Goal: Task Accomplishment & Management: Manage account settings

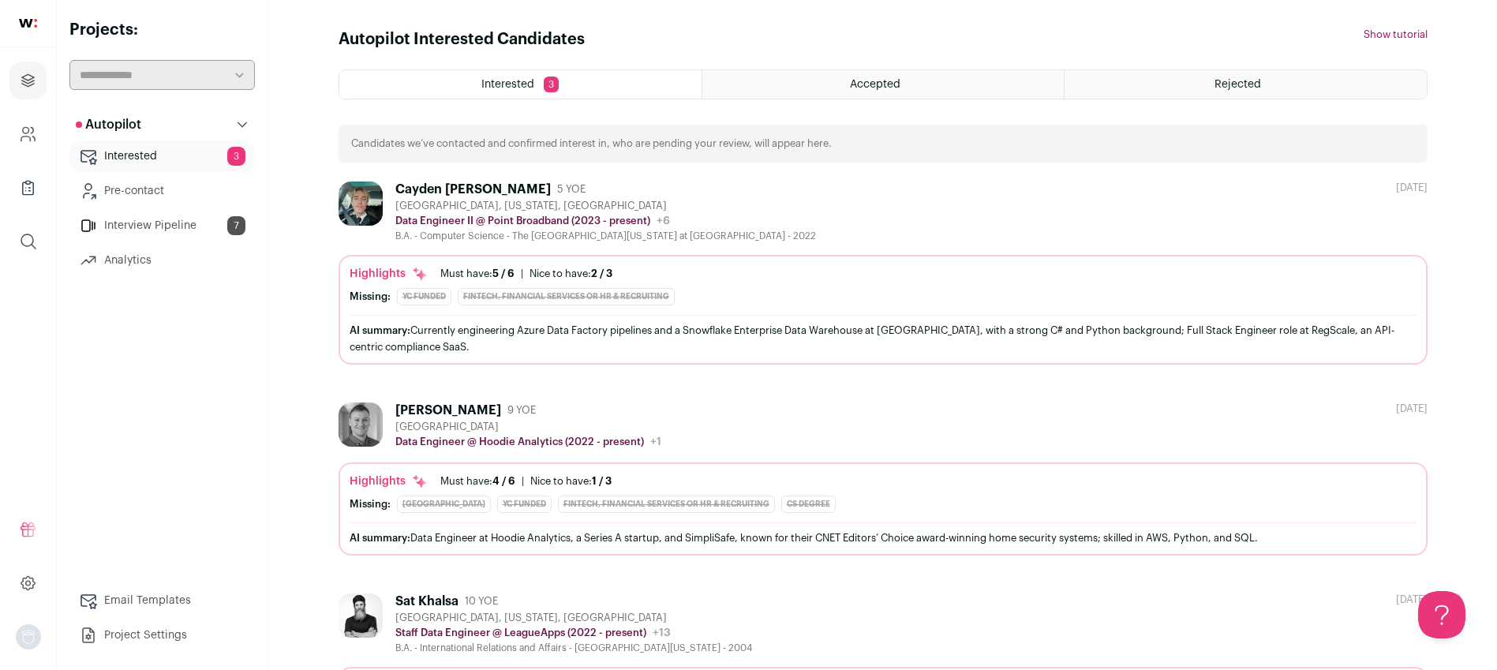
click at [180, 219] on link "Interview Pipeline 7" at bounding box center [161, 226] width 185 height 32
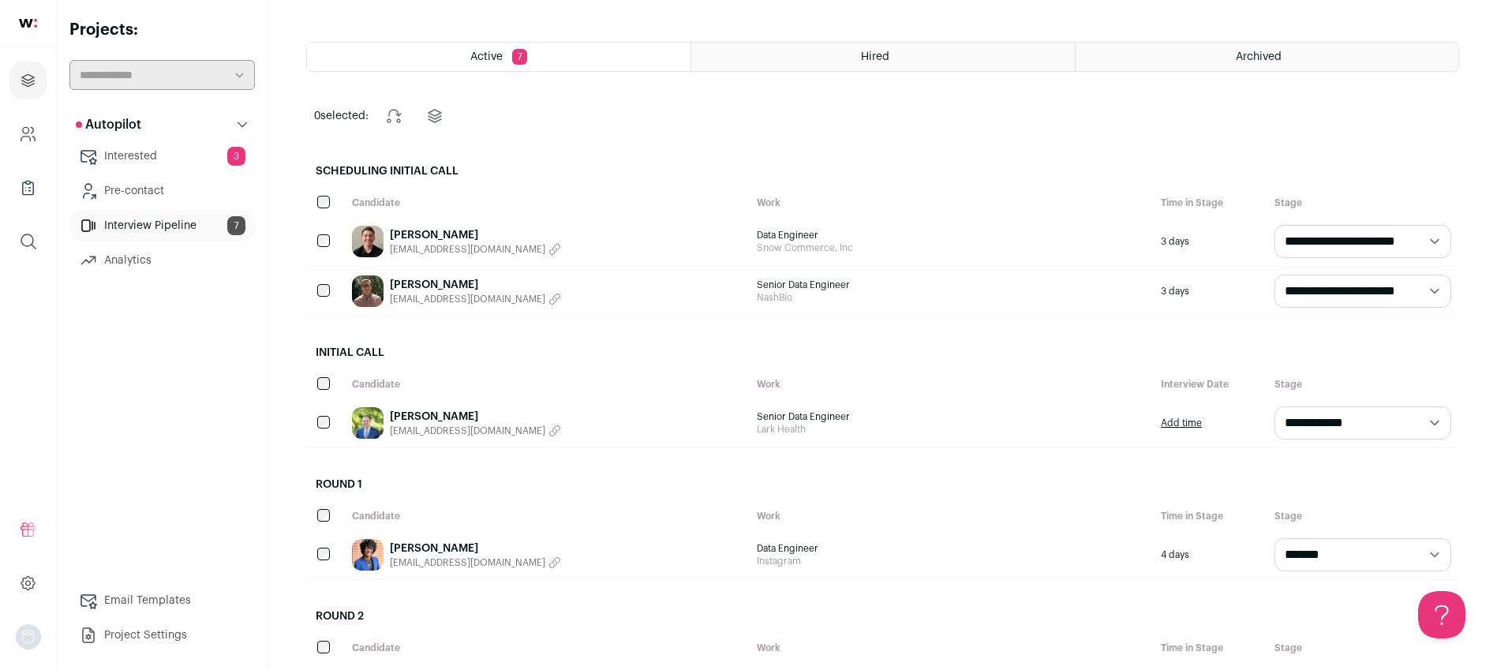
scroll to position [58, 0]
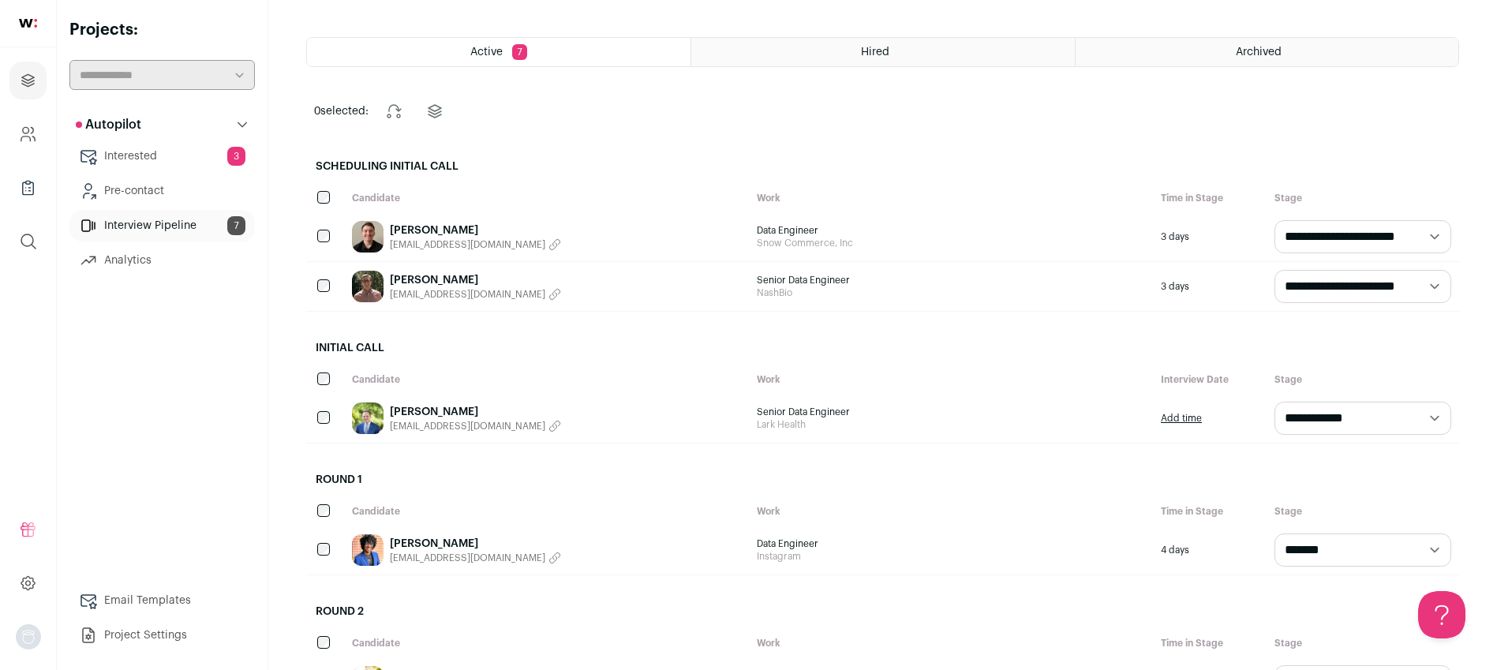
click at [428, 410] on link "[PERSON_NAME]" at bounding box center [475, 412] width 171 height 16
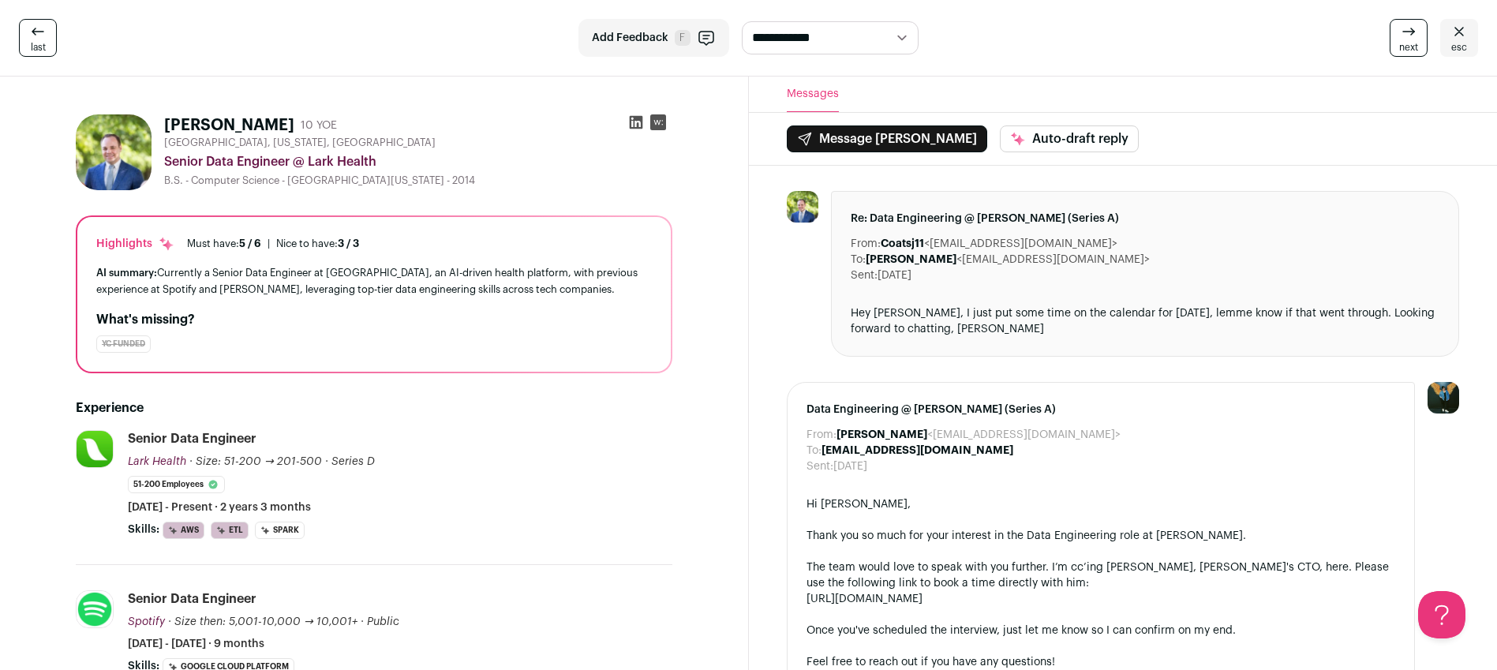
click at [640, 125] on icon at bounding box center [636, 122] width 16 height 16
click at [1452, 35] on icon at bounding box center [1459, 31] width 19 height 19
